Goal: Information Seeking & Learning: Check status

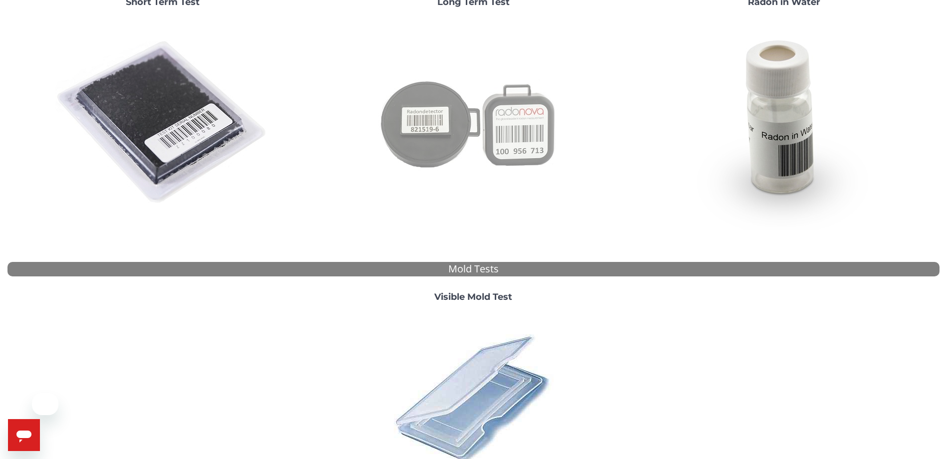
scroll to position [166, 0]
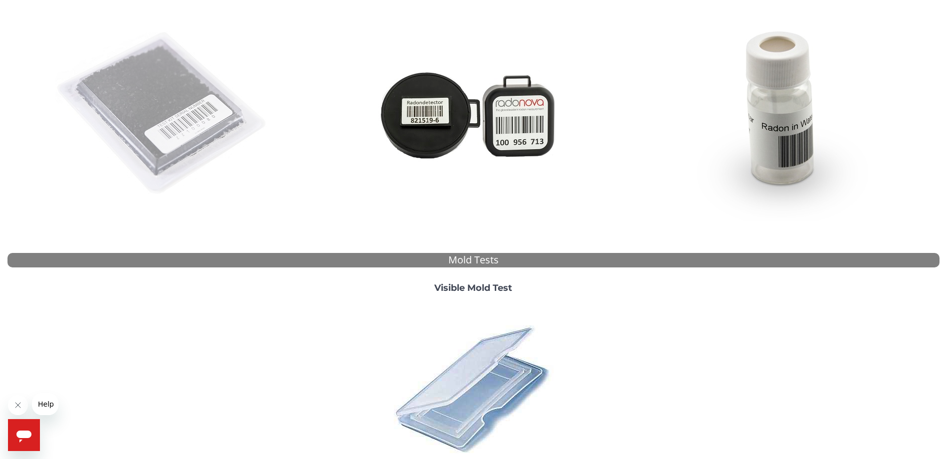
click at [270, 116] on img at bounding box center [162, 113] width 215 height 215
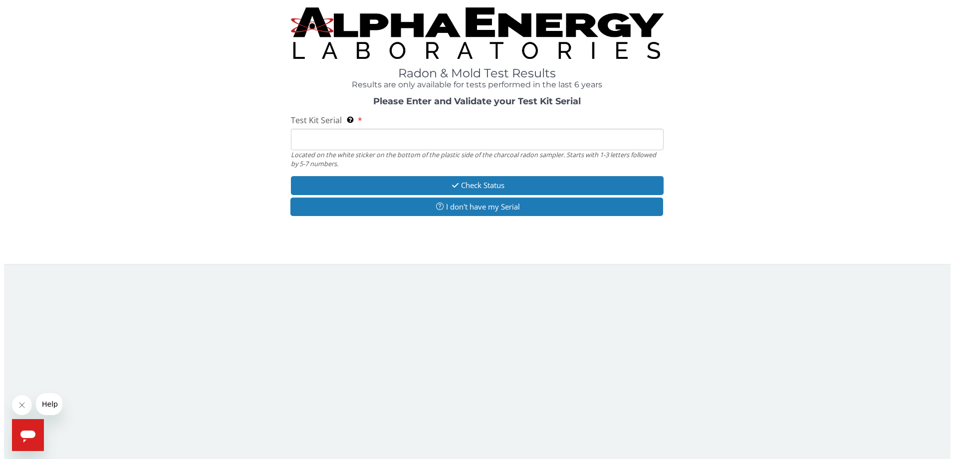
scroll to position [0, 0]
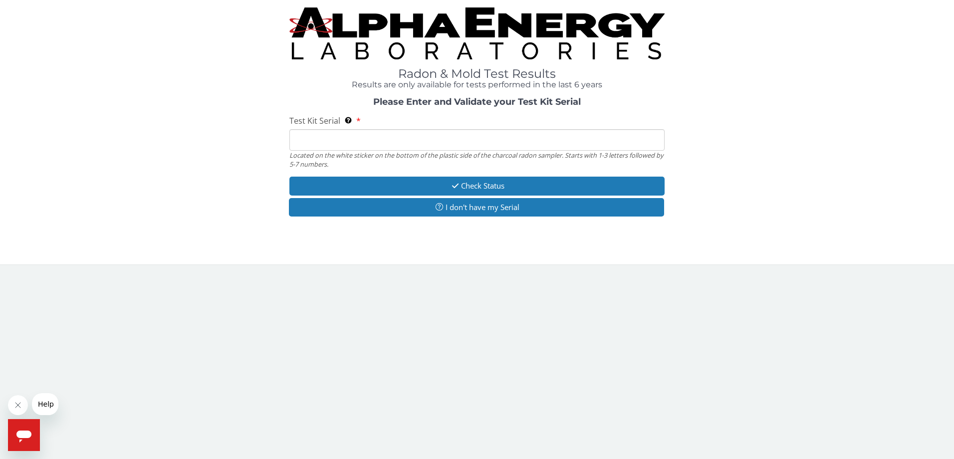
click at [450, 138] on input "Test Kit Serial Located on the white sticker on the bottom of the plastic side …" at bounding box center [477, 139] width 376 height 21
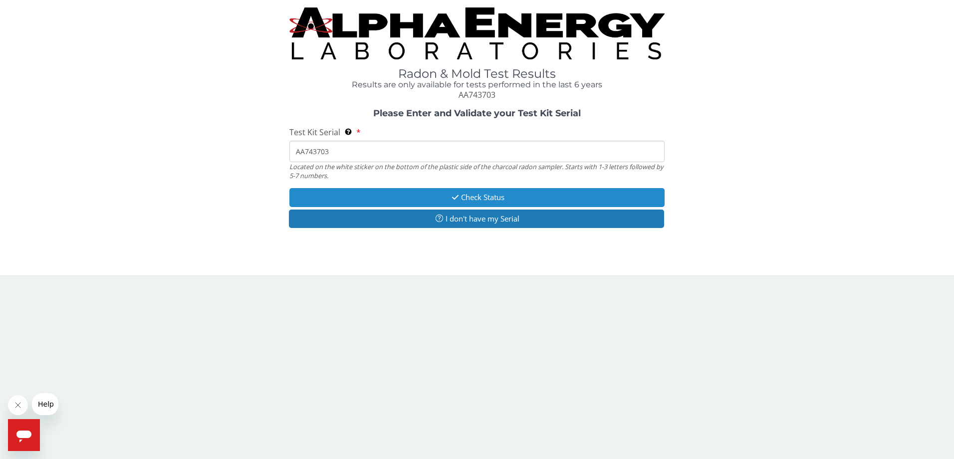
type input "AA743703"
click at [499, 196] on button "Check Status" at bounding box center [477, 197] width 376 height 18
